Goal: Book appointment/travel/reservation

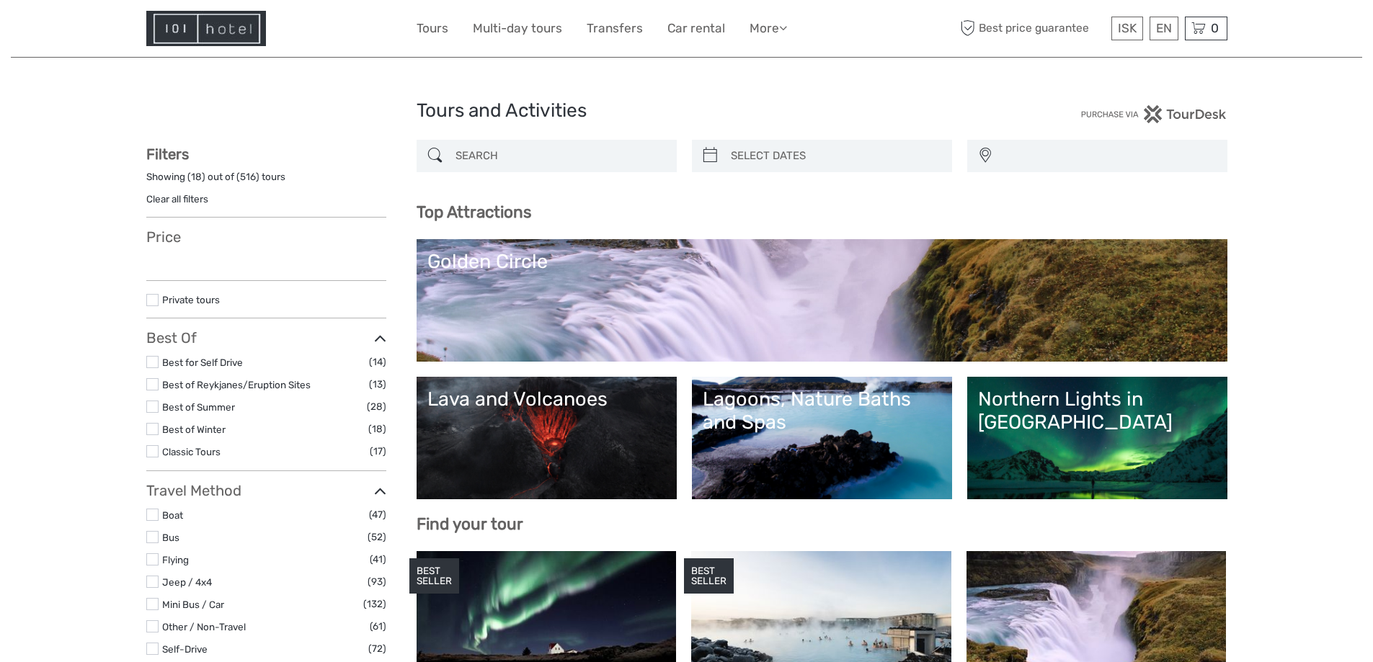
select select
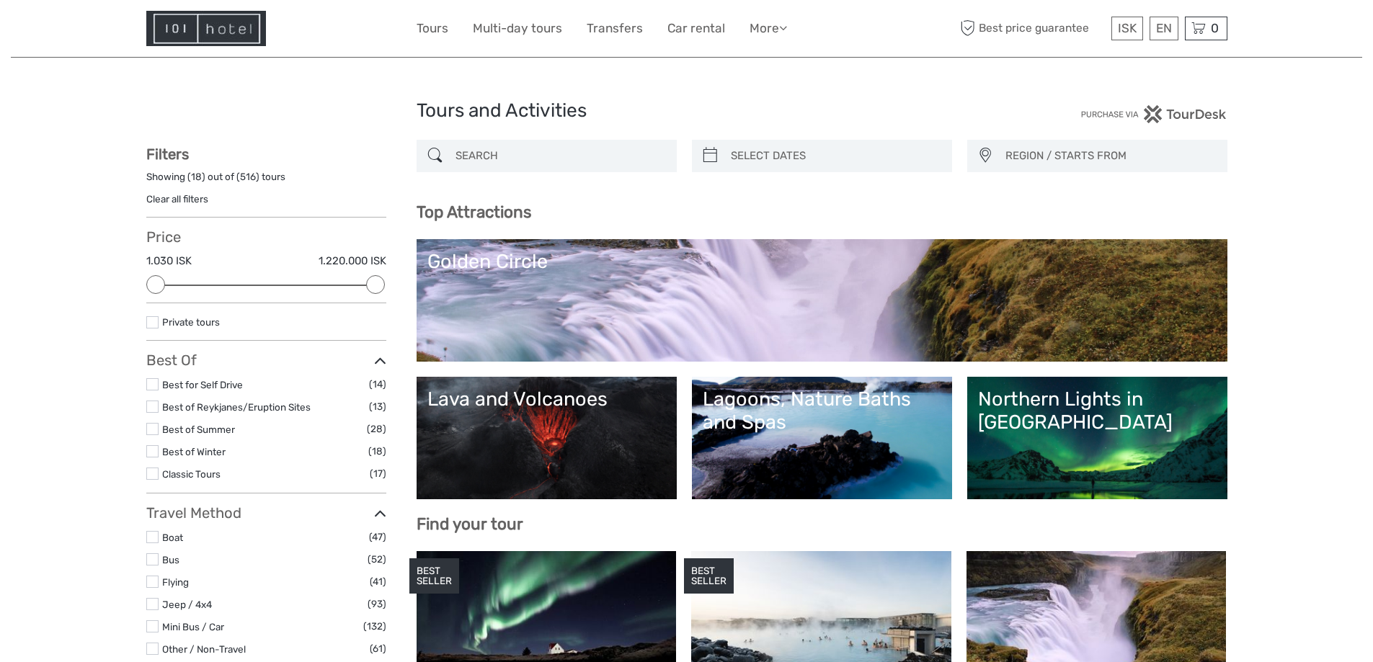
click at [631, 154] on input "search" at bounding box center [560, 155] width 220 height 25
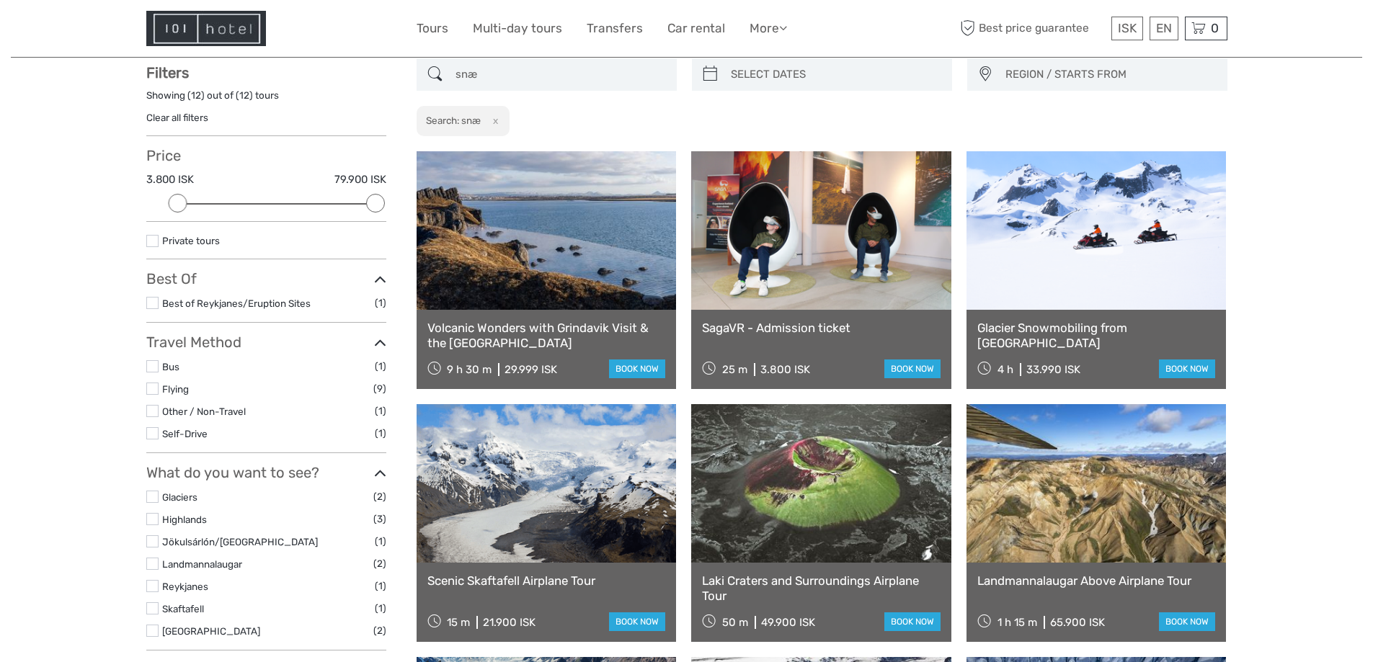
scroll to position [82, 0]
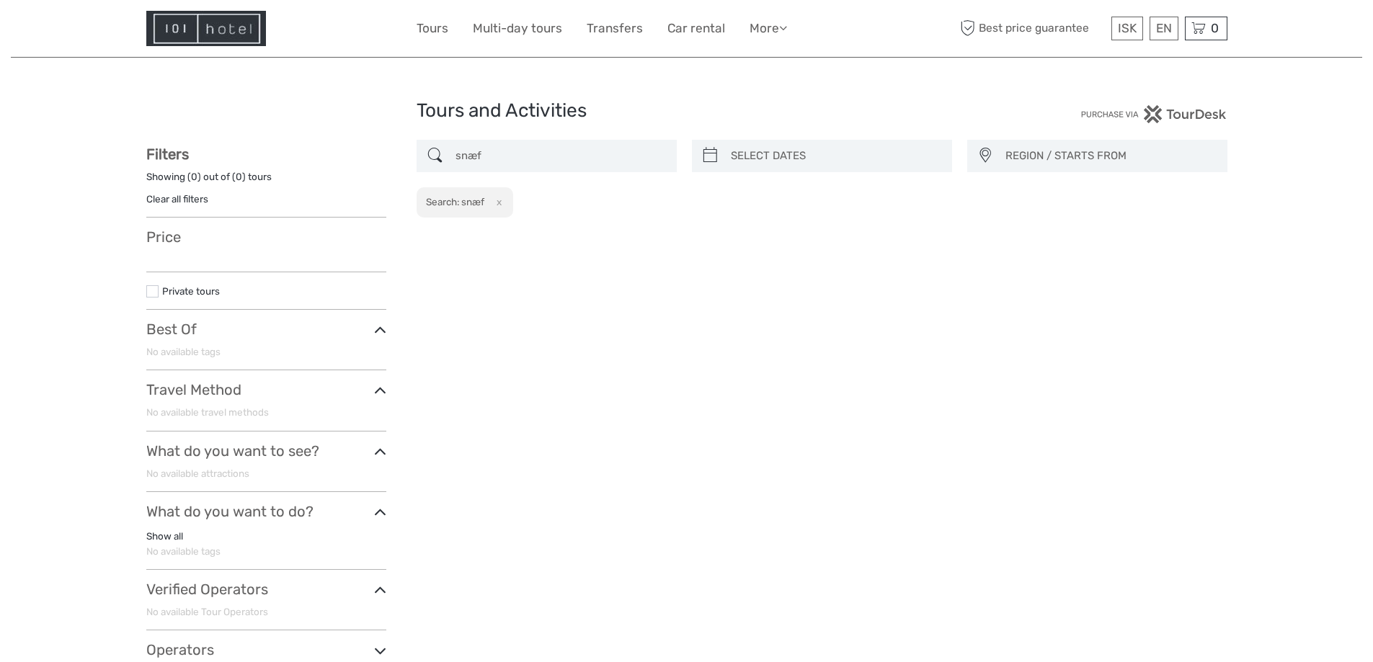
type input "snæf"
click at [817, 74] on div "Tours and Activities Tours and Activities REGION / STARTS FROM Capital Region N…" at bounding box center [686, 409] width 1351 height 818
click at [218, 28] on img at bounding box center [206, 28] width 120 height 35
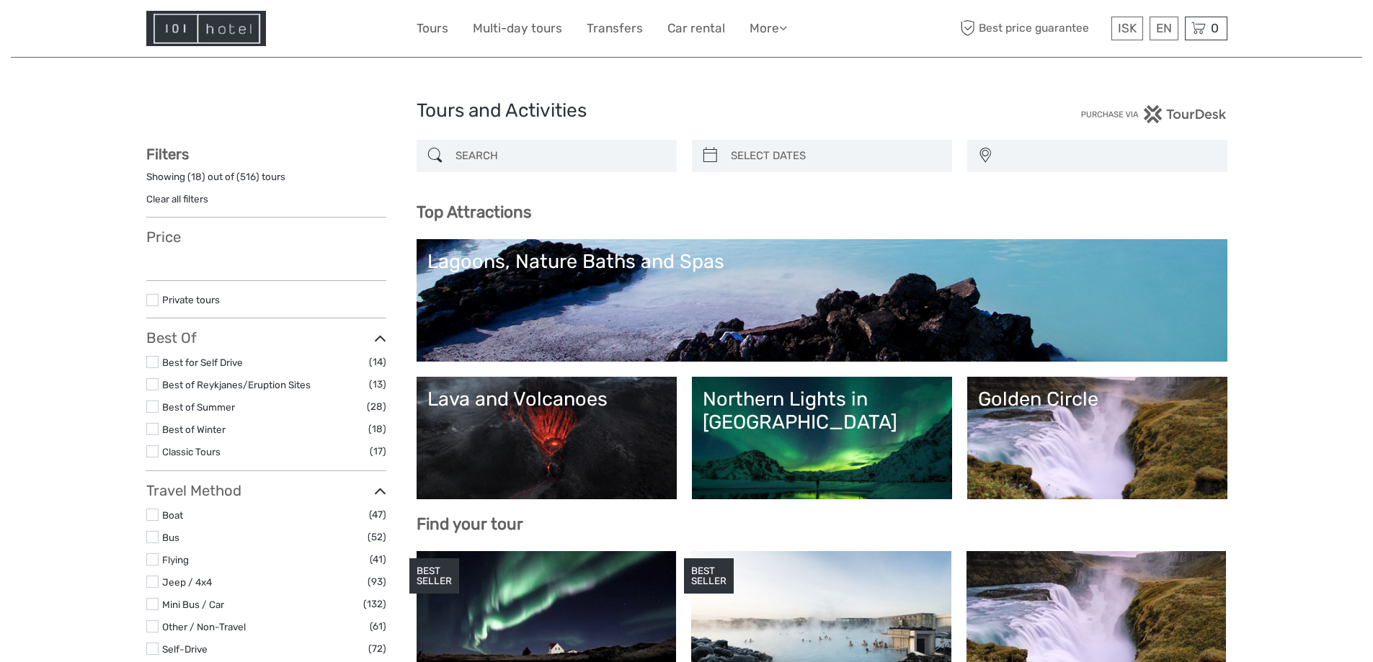
select select
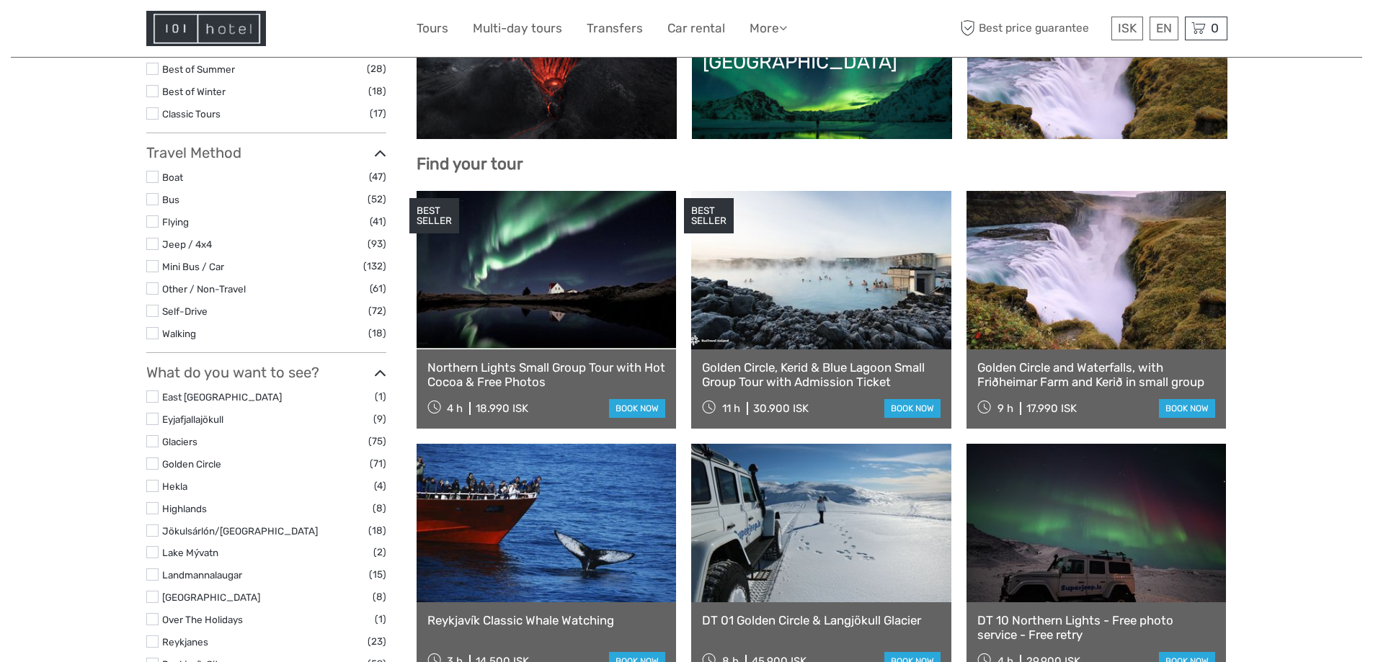
scroll to position [432, 0]
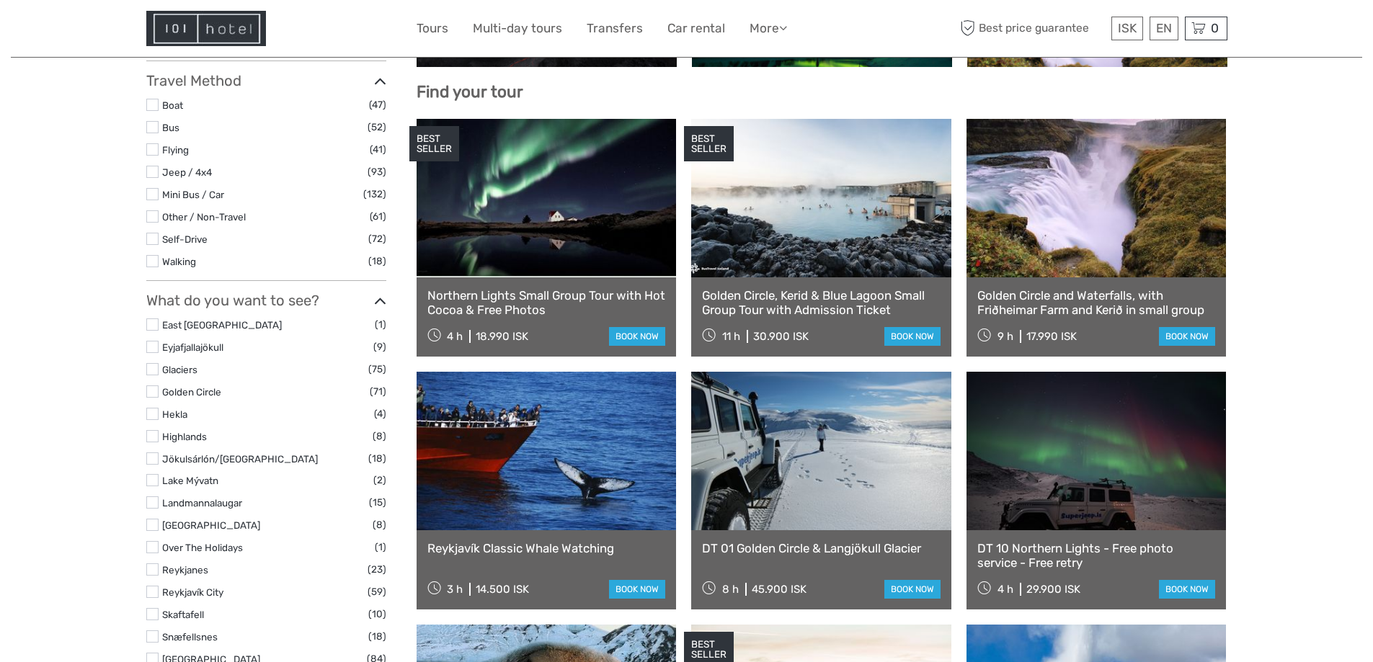
click at [181, 634] on link "Snæfellsnes" at bounding box center [190, 637] width 56 height 12
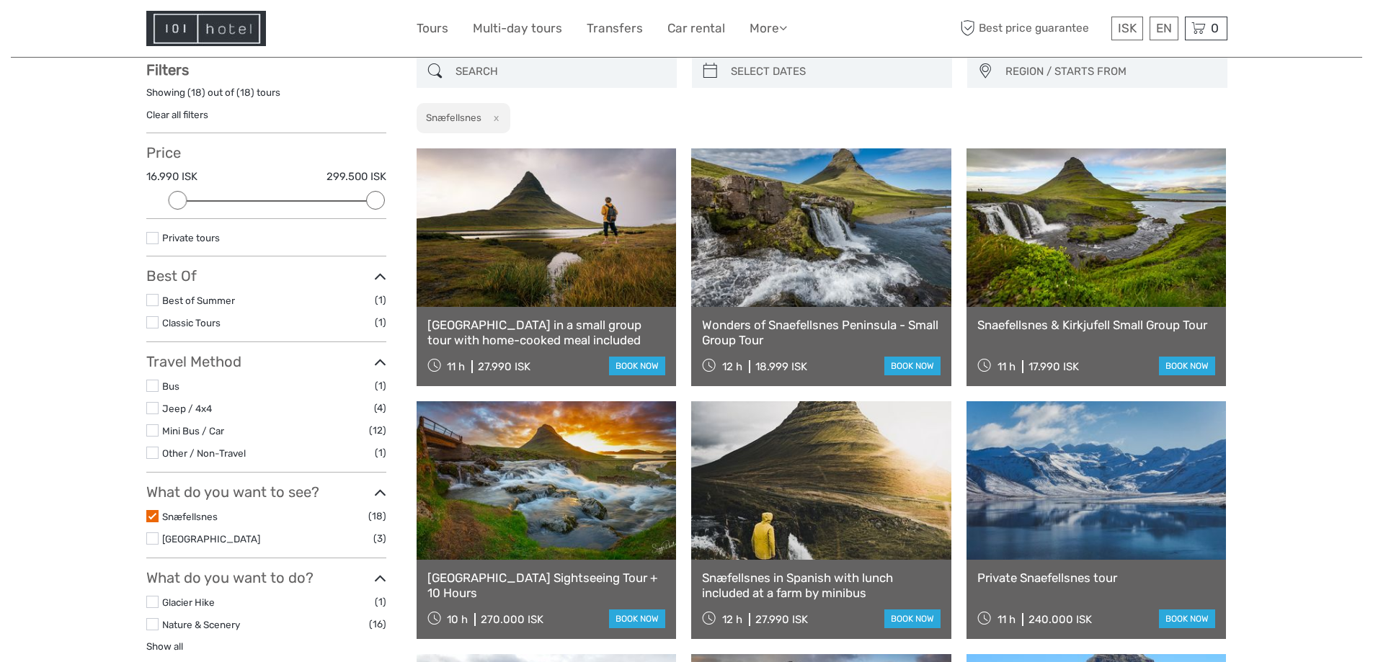
scroll to position [82, 0]
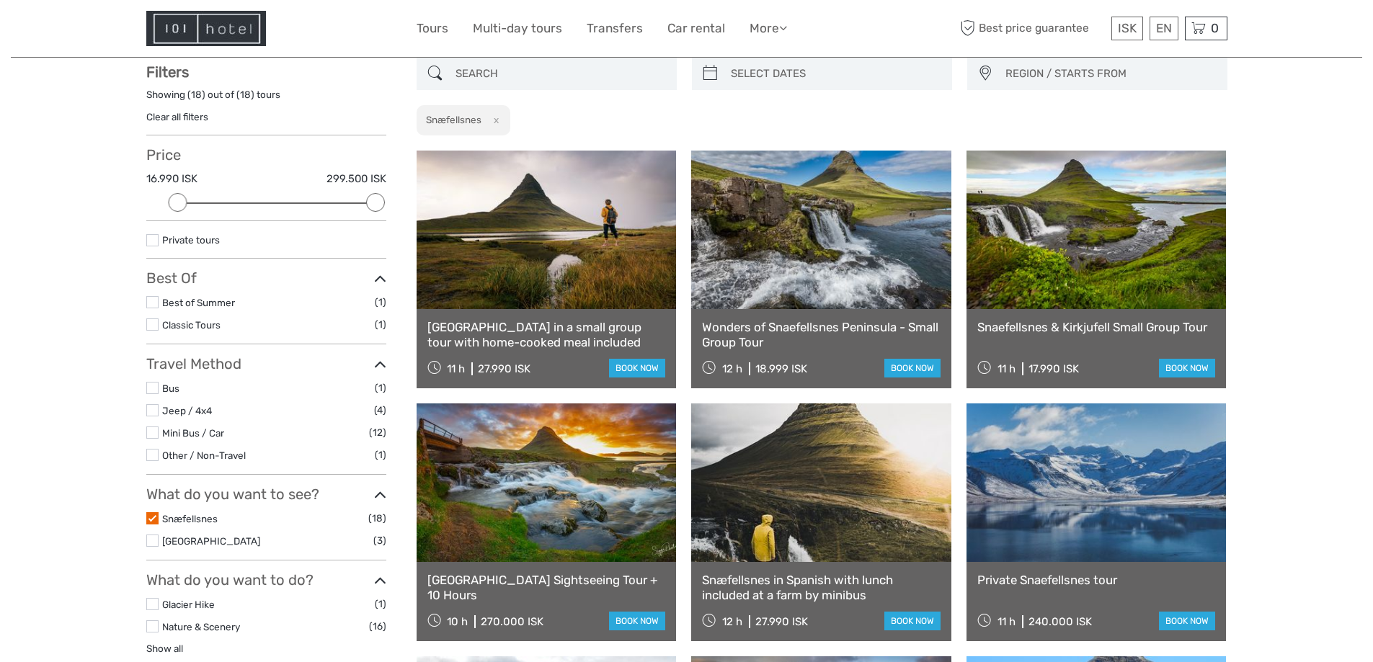
click at [485, 228] on link at bounding box center [547, 230] width 260 height 159
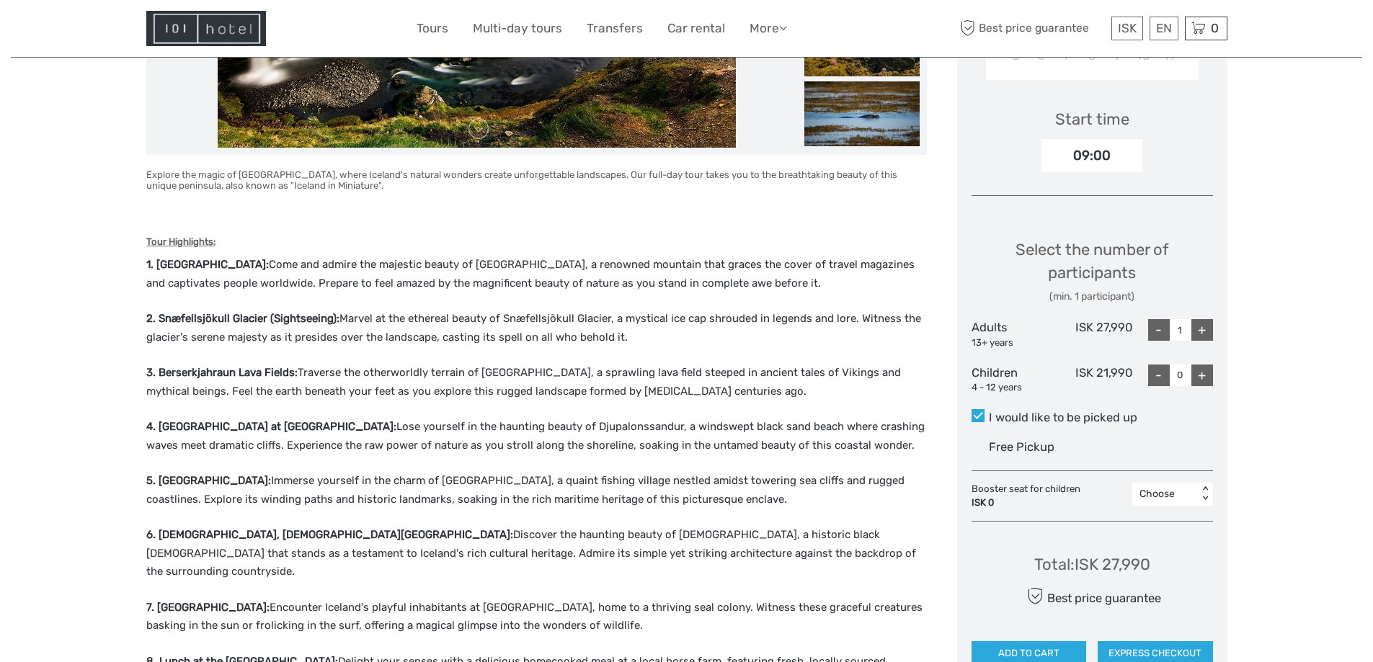
scroll to position [577, 0]
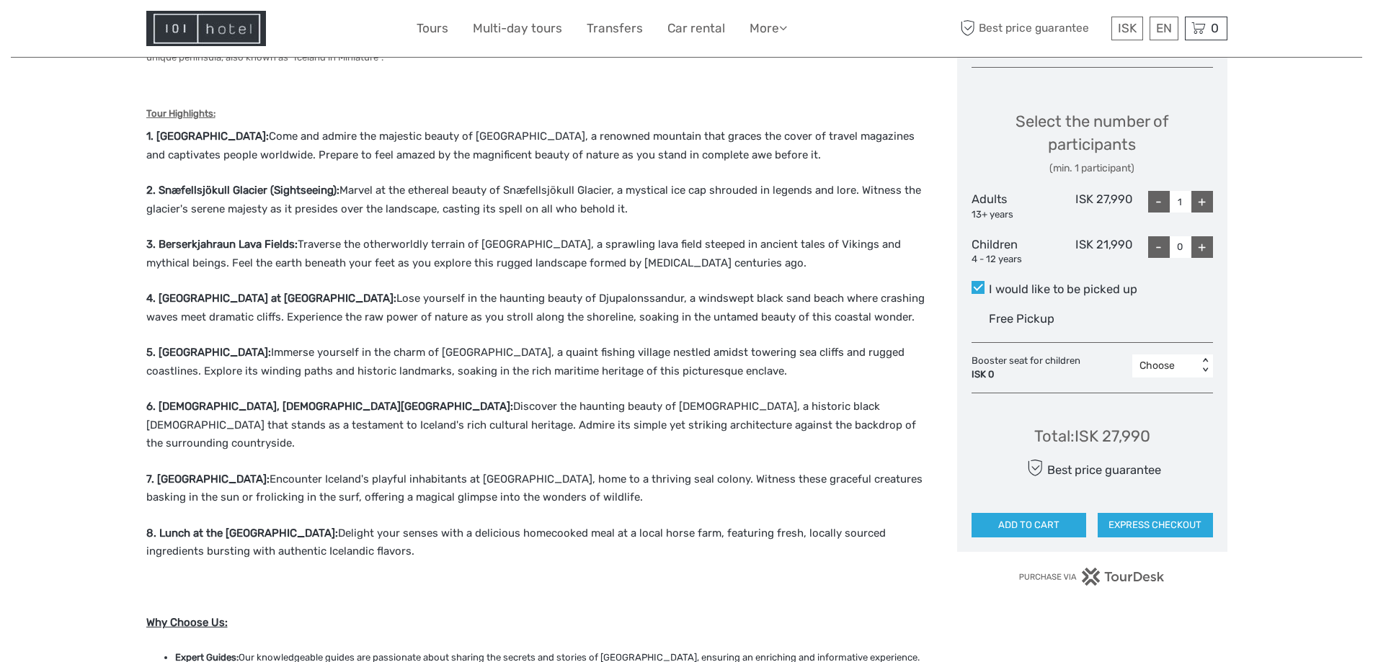
drag, startPoint x: 129, startPoint y: 111, endPoint x: 55, endPoint y: 110, distance: 74.3
